Goal: Information Seeking & Learning: Learn about a topic

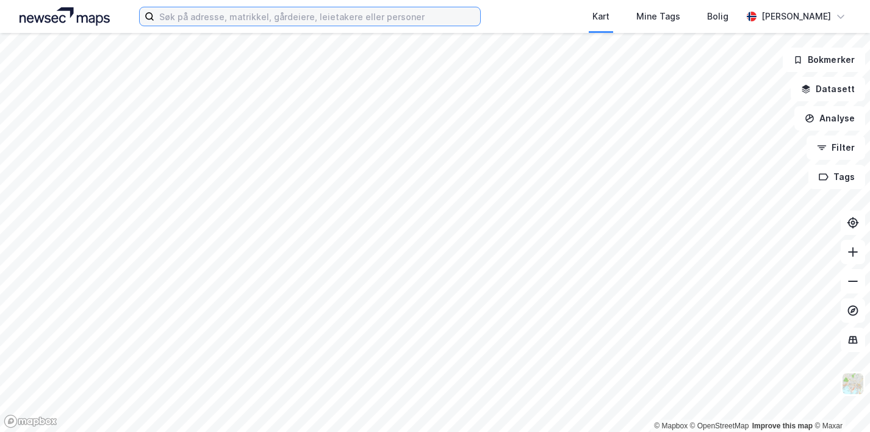
click at [186, 20] on input at bounding box center [317, 16] width 326 height 18
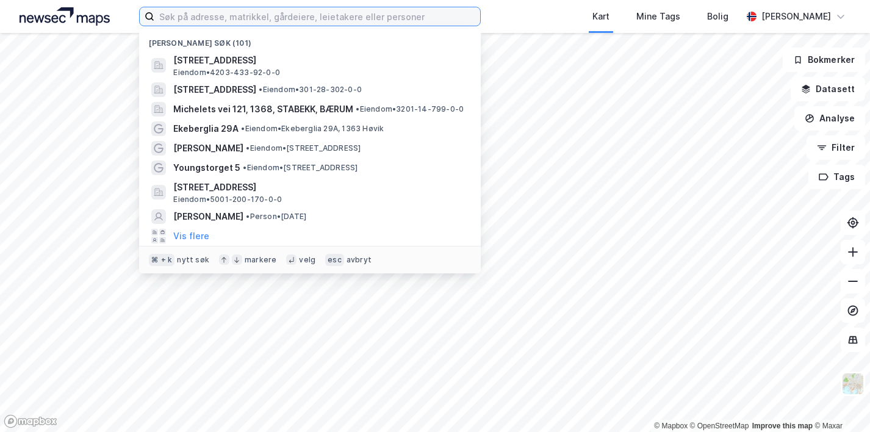
paste input "[STREET_ADDRESS]"
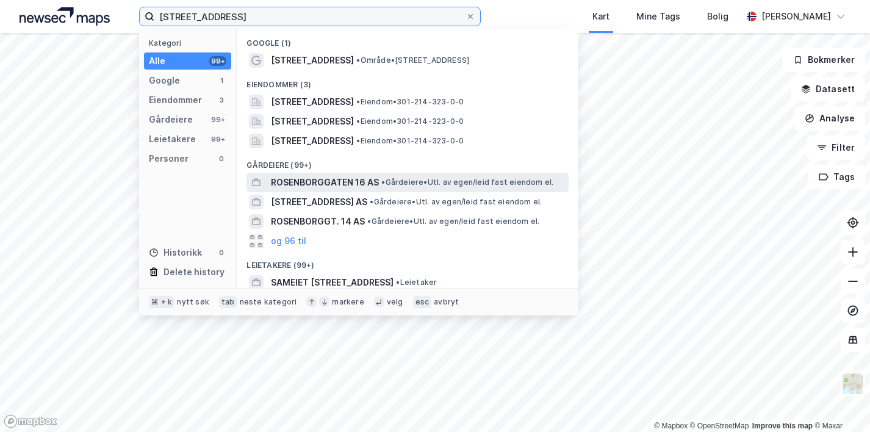
type input "[STREET_ADDRESS]"
click at [295, 178] on span "ROSENBORGGATEN 16 AS" at bounding box center [325, 182] width 108 height 15
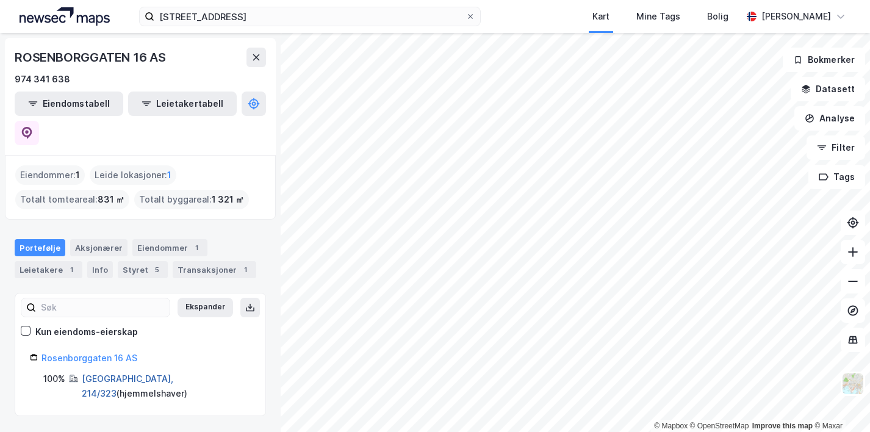
click at [115, 373] on link "[GEOGRAPHIC_DATA], 214/323" at bounding box center [127, 385] width 91 height 25
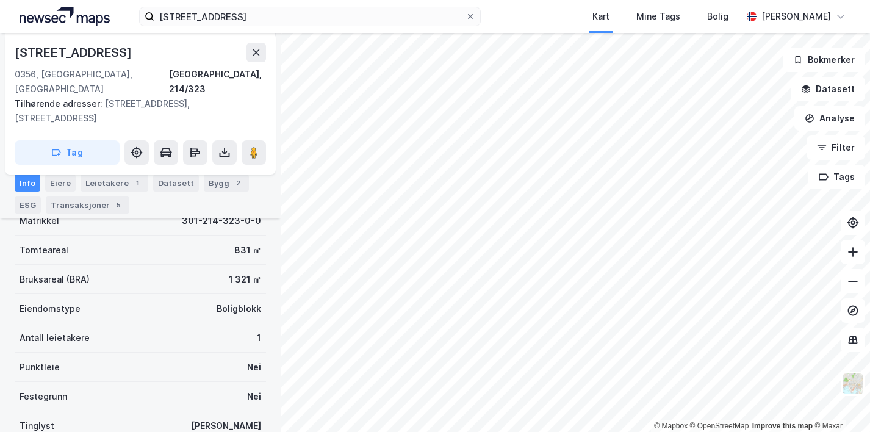
scroll to position [359, 0]
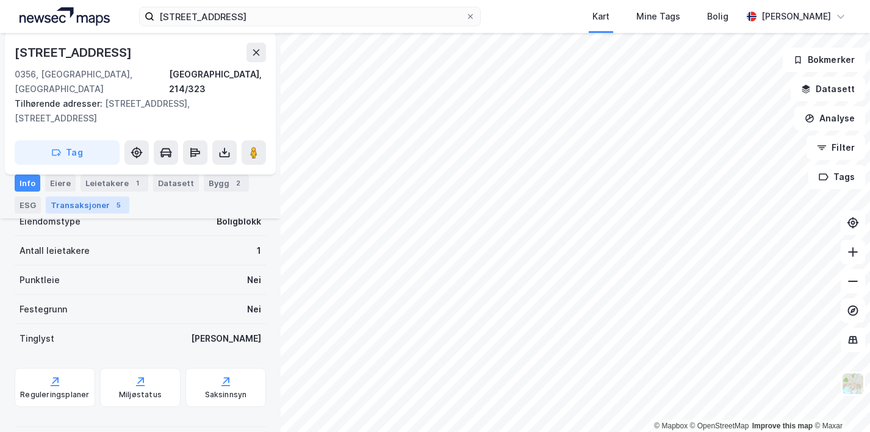
click at [84, 206] on div "Transaksjoner 5" at bounding box center [88, 204] width 84 height 17
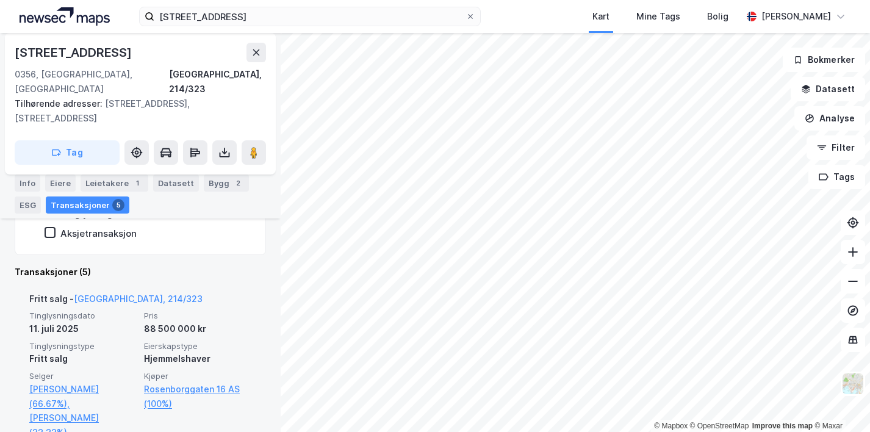
scroll to position [408, 0]
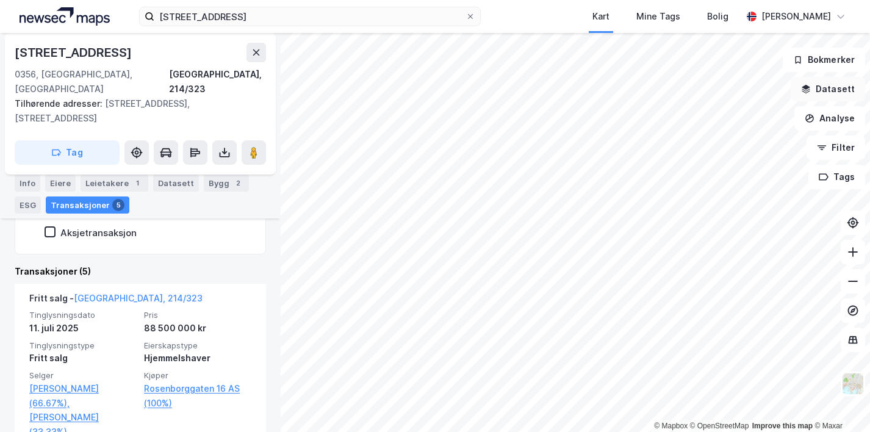
click at [830, 95] on button "Datasett" at bounding box center [827, 89] width 74 height 24
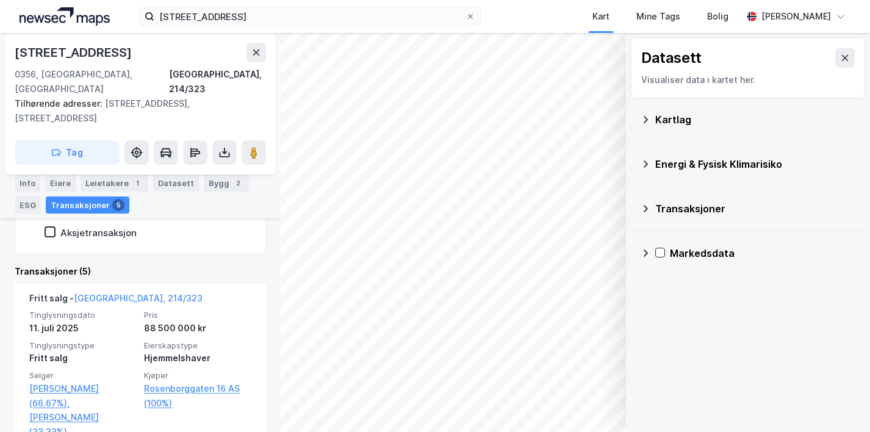
click at [700, 199] on div "Transaksjoner" at bounding box center [747, 208] width 215 height 29
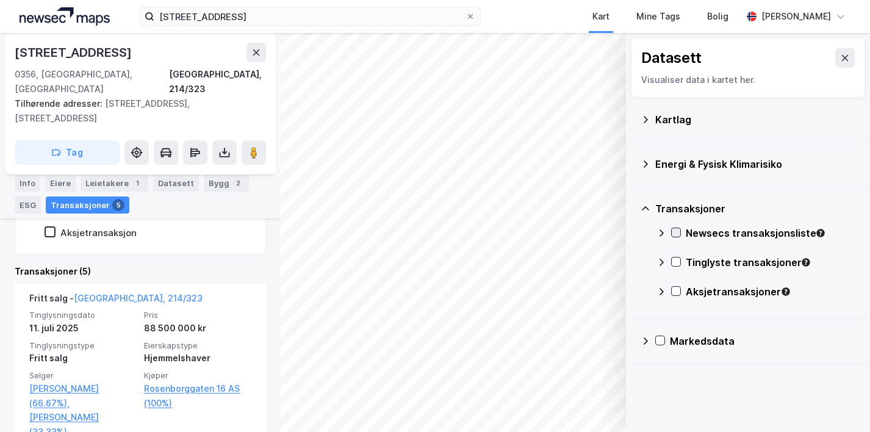
click at [674, 235] on icon at bounding box center [675, 232] width 9 height 9
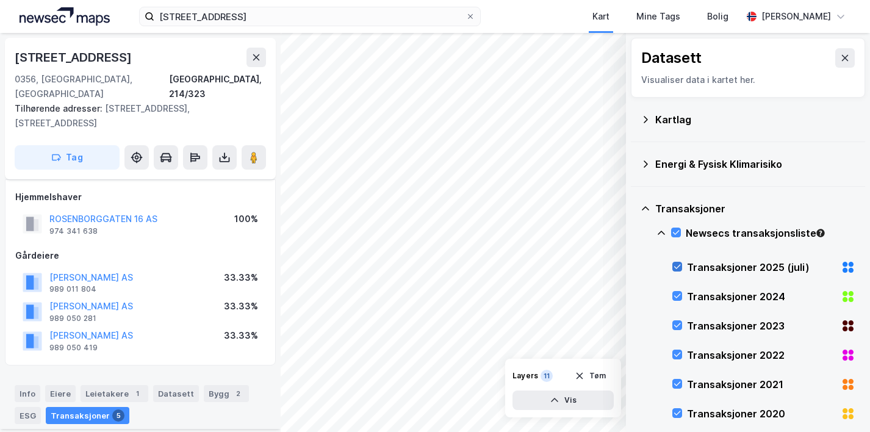
click at [676, 268] on icon at bounding box center [677, 266] width 9 height 9
click at [674, 237] on div at bounding box center [676, 232] width 10 height 10
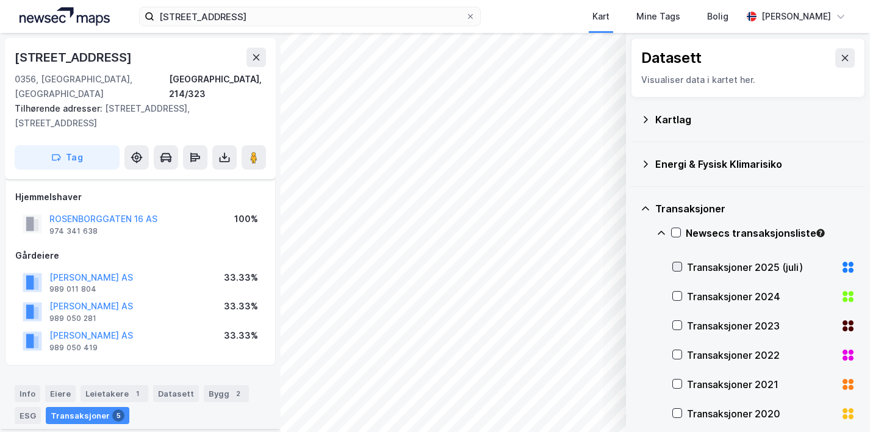
click at [674, 270] on icon at bounding box center [677, 266] width 9 height 9
click at [649, 210] on icon at bounding box center [645, 209] width 10 height 10
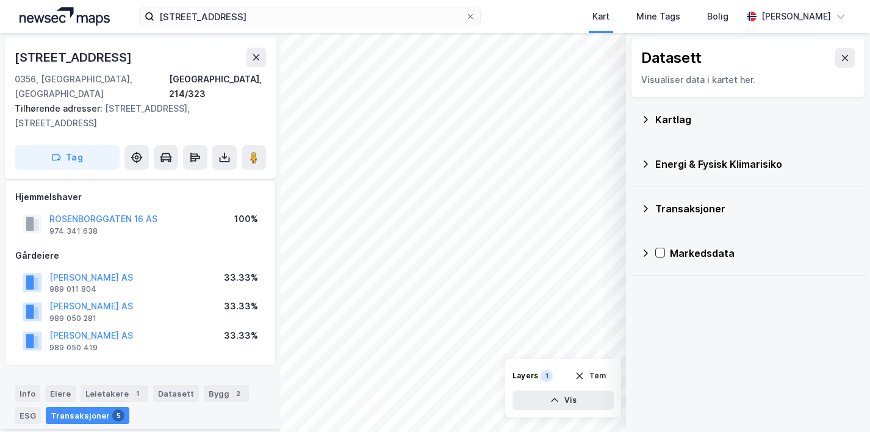
click at [648, 205] on icon at bounding box center [645, 209] width 10 height 10
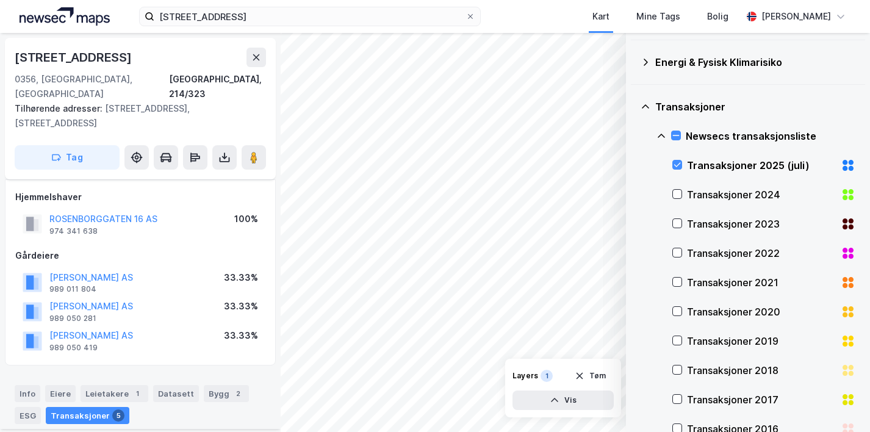
scroll to position [259, 0]
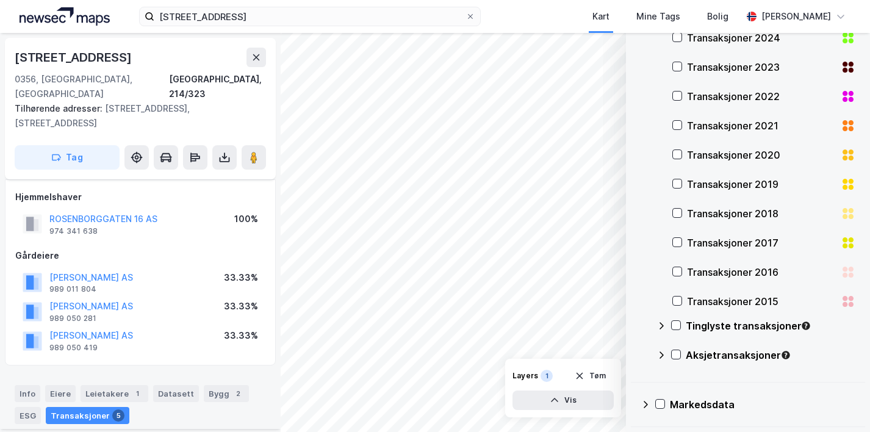
click at [659, 326] on icon at bounding box center [661, 326] width 10 height 10
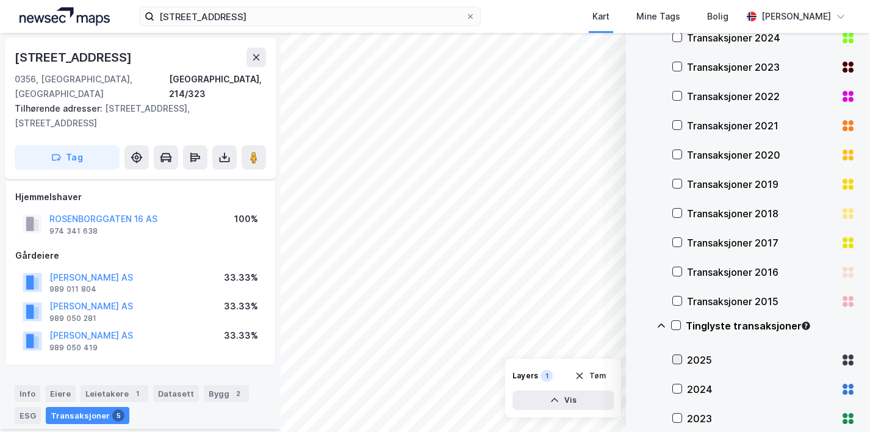
click at [673, 357] on icon at bounding box center [677, 359] width 9 height 9
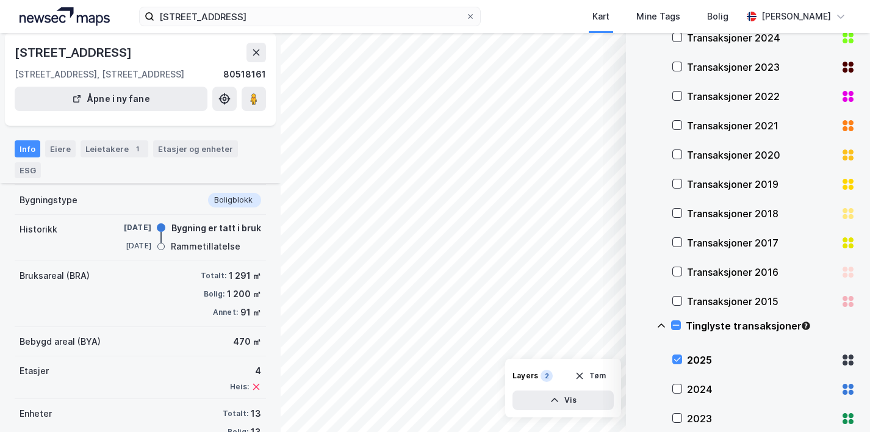
scroll to position [80, 0]
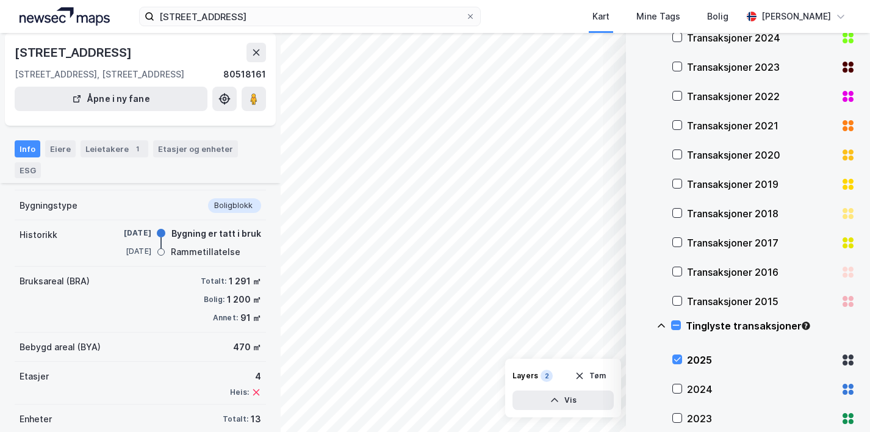
click at [845, 359] on icon at bounding box center [844, 356] width 5 height 5
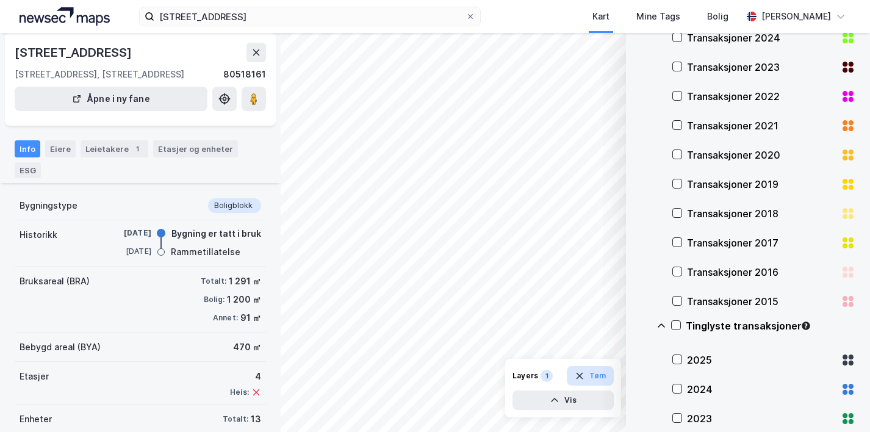
click at [596, 373] on button "Tøm" at bounding box center [589, 376] width 47 height 20
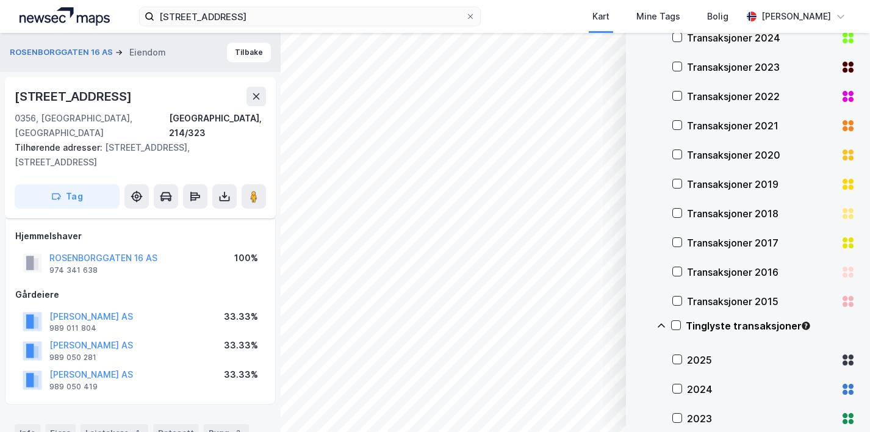
scroll to position [80, 0]
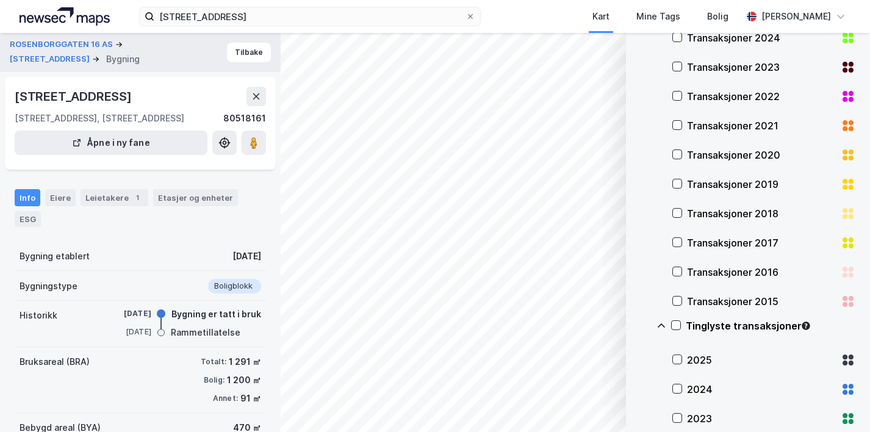
scroll to position [80, 0]
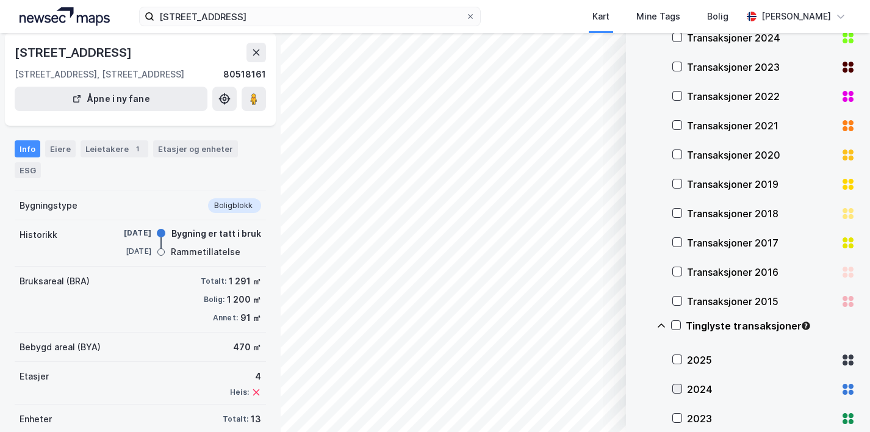
click at [680, 387] on icon at bounding box center [677, 389] width 7 height 4
click at [678, 359] on icon at bounding box center [677, 359] width 7 height 4
click at [679, 387] on icon at bounding box center [677, 388] width 9 height 9
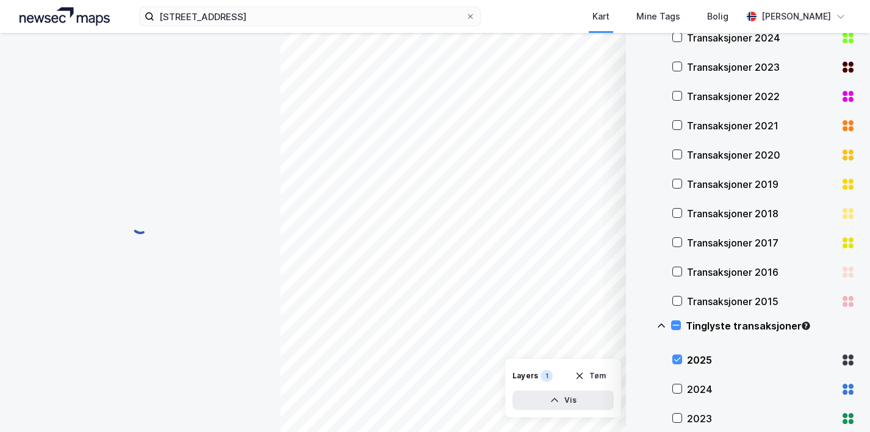
scroll to position [31, 0]
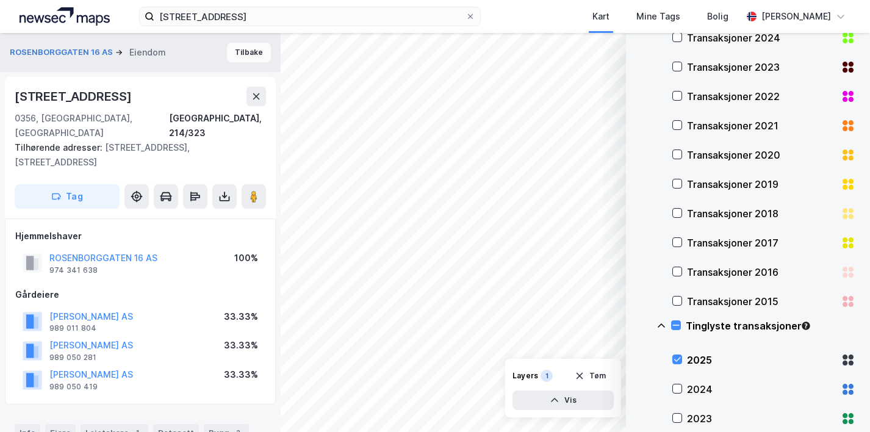
click at [247, 52] on button "Tilbake" at bounding box center [249, 53] width 44 height 20
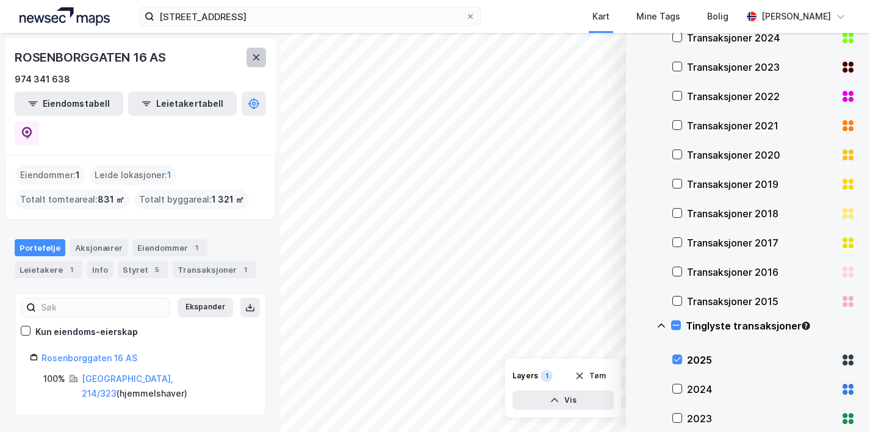
click at [250, 52] on button at bounding box center [256, 58] width 20 height 20
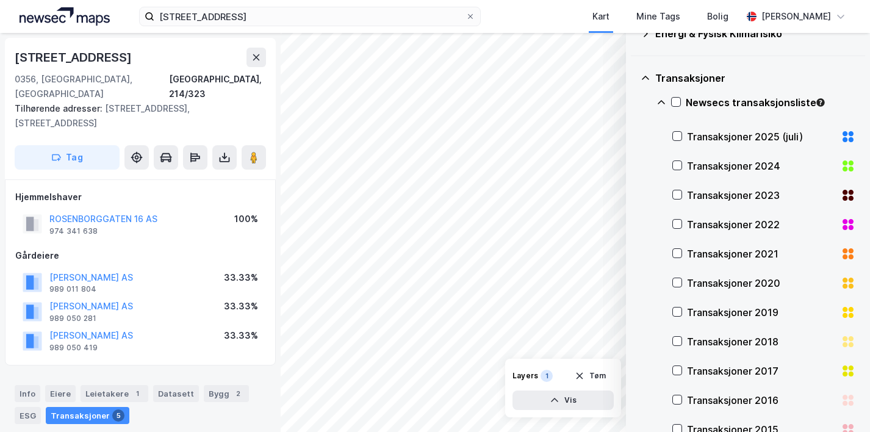
scroll to position [94, 0]
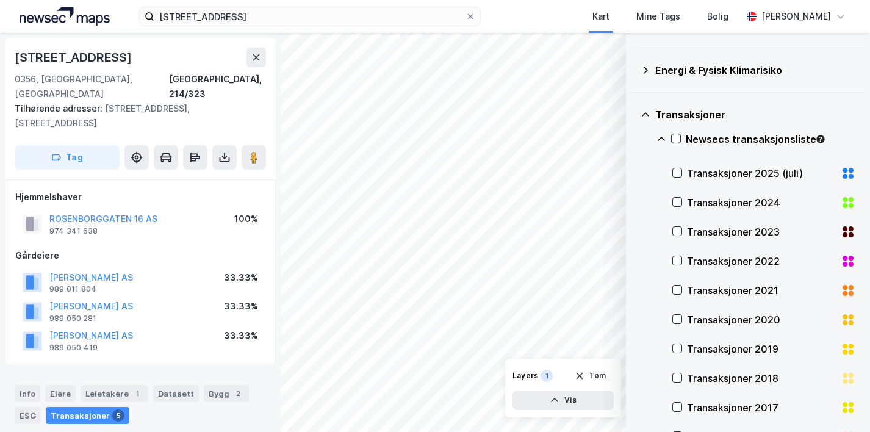
click at [657, 140] on icon at bounding box center [661, 139] width 10 height 10
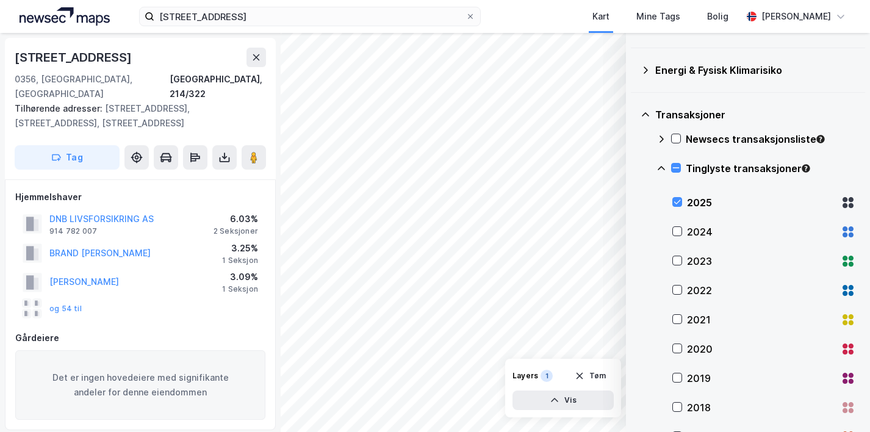
scroll to position [1, 0]
